Goal: Information Seeking & Learning: Learn about a topic

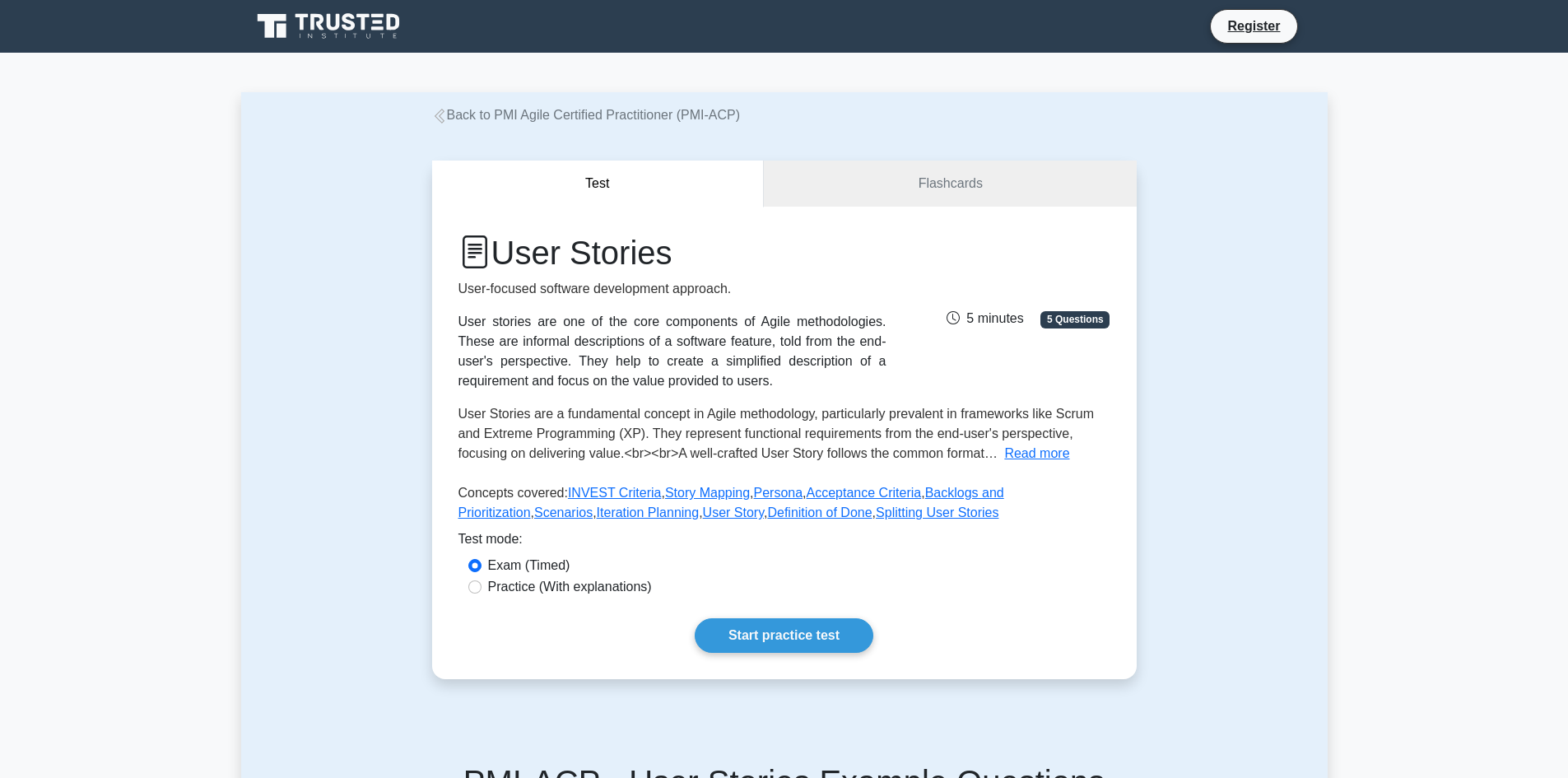
click at [489, 577] on label "Practice (With explanations)" at bounding box center [571, 586] width 164 height 19
click at [468, 581] on input "Practice (With explanations)" at bounding box center [475, 587] width 13 height 13
radio input "true"
click at [787, 619] on link "Start practice test" at bounding box center [784, 636] width 179 height 35
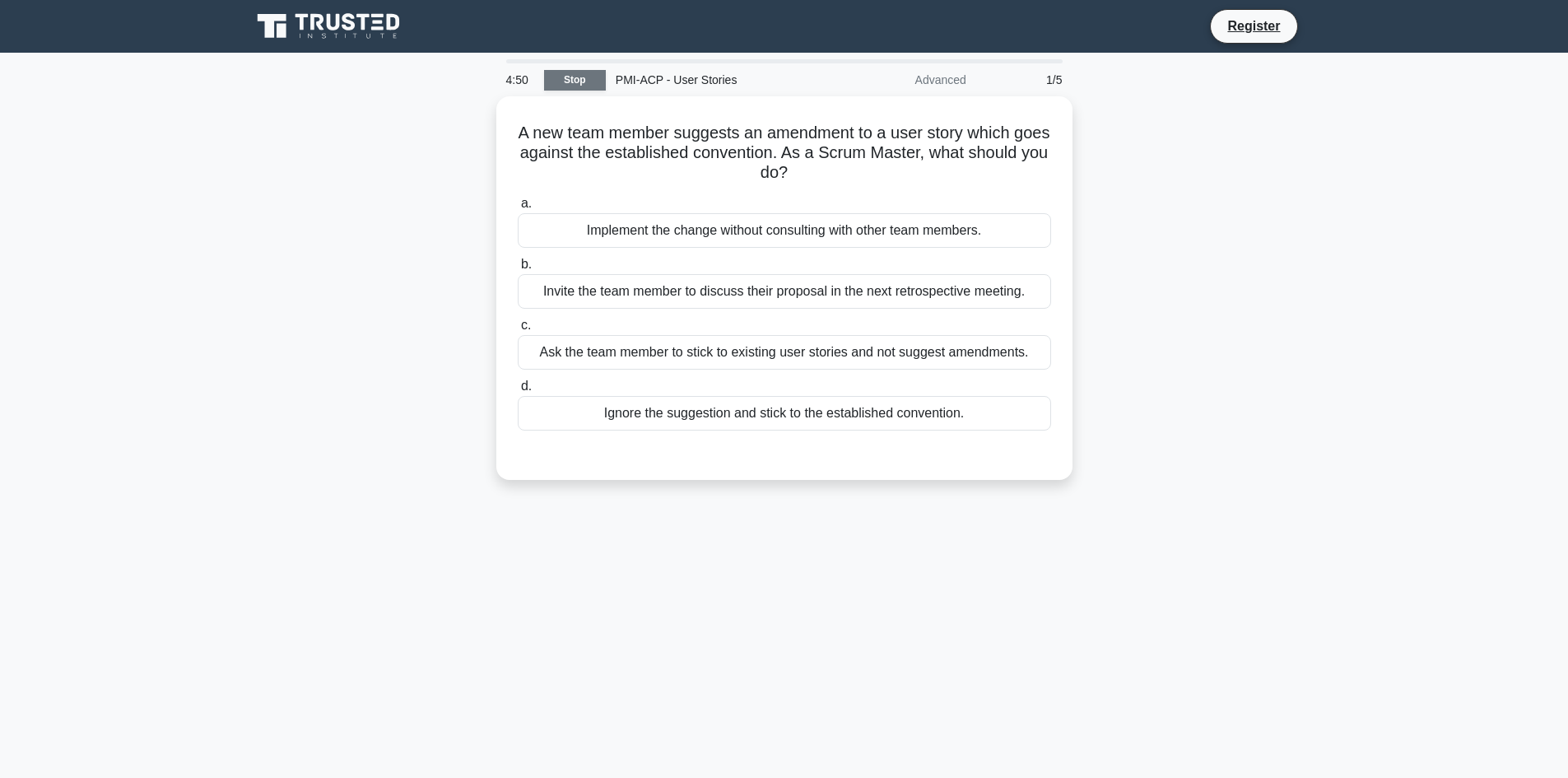
click at [544, 90] on link "Stop" at bounding box center [574, 80] width 62 height 20
